Goal: Navigation & Orientation: Find specific page/section

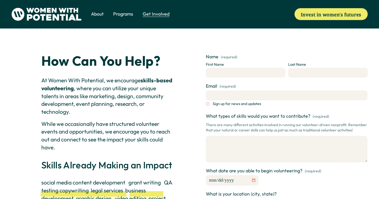
click at [0, 0] on span "Donate" at bounding box center [0, 0] width 0 height 0
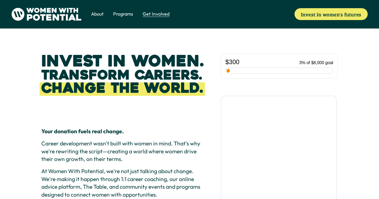
click at [0, 0] on span "Volunteer" at bounding box center [0, 0] width 0 height 0
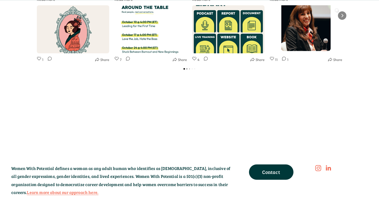
scroll to position [555, 0]
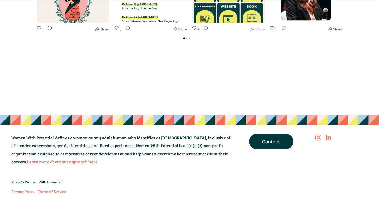
click at [271, 141] on link "Contact" at bounding box center [271, 141] width 45 height 15
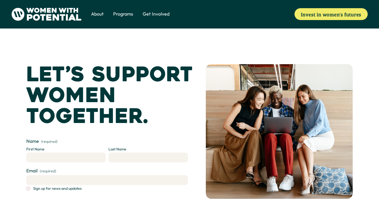
drag, startPoint x: 99, startPoint y: 31, endPoint x: 102, endPoint y: 32, distance: 3.5
click at [0, 0] on span "Vision & Values" at bounding box center [0, 0] width 0 height 0
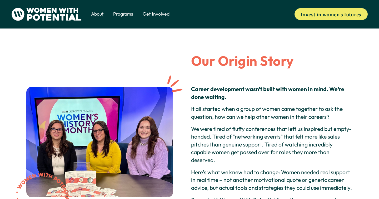
click at [0, 0] on span "Volunteer" at bounding box center [0, 0] width 0 height 0
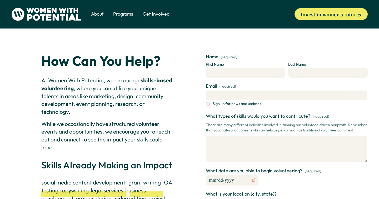
click at [0, 0] on span "Donate" at bounding box center [0, 0] width 0 height 0
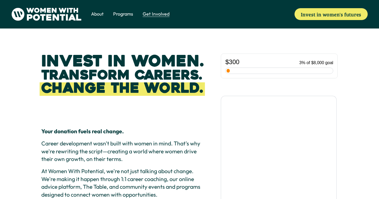
click at [0, 0] on span "Coach" at bounding box center [0, 0] width 0 height 0
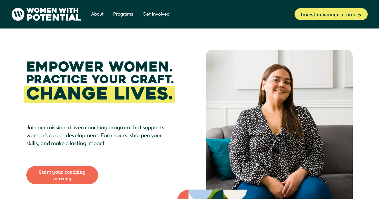
click at [0, 0] on span "1:1 Coaching" at bounding box center [0, 0] width 0 height 0
